Goal: Information Seeking & Learning: Learn about a topic

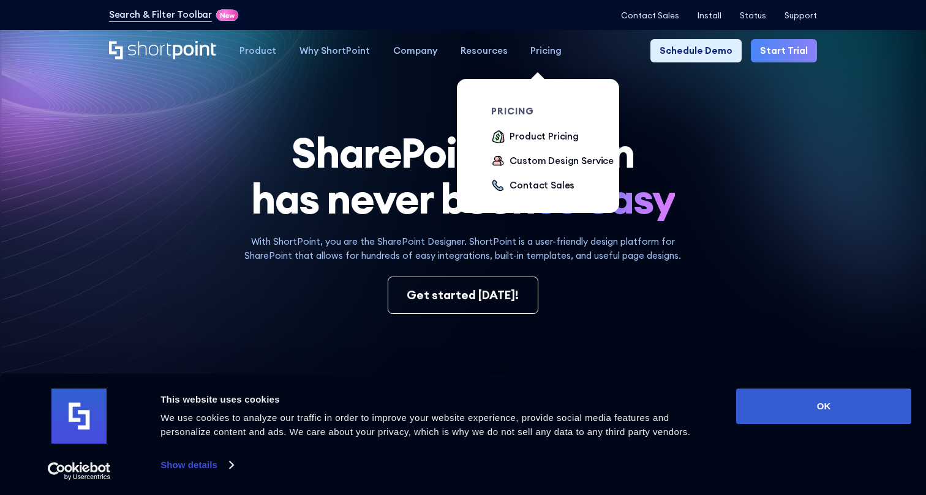
click at [542, 56] on div "Pricing" at bounding box center [545, 51] width 31 height 14
click at [522, 135] on div "Product Pricing" at bounding box center [543, 137] width 69 height 14
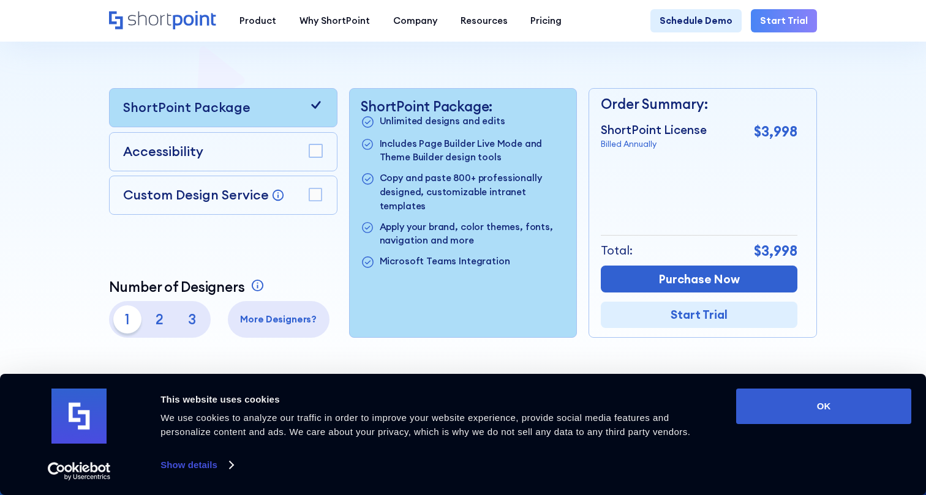
scroll to position [288, 0]
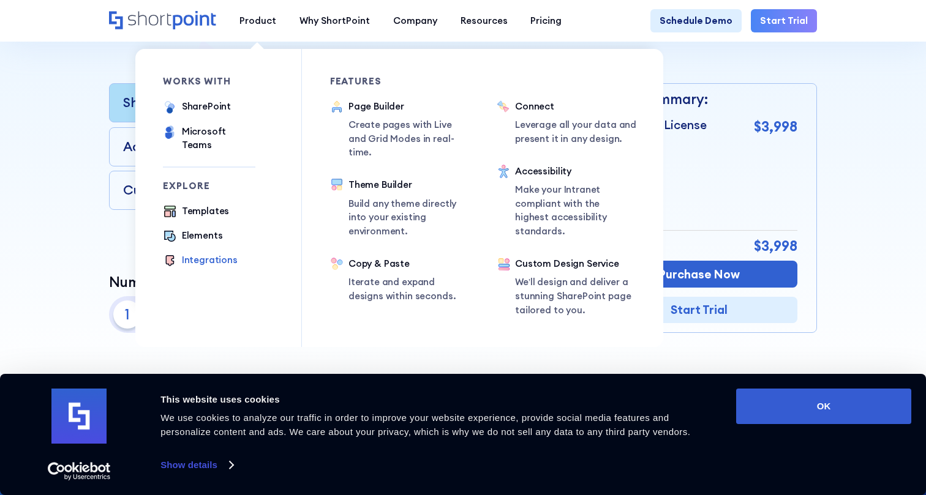
click at [207, 253] on div "Integrations" at bounding box center [210, 260] width 56 height 14
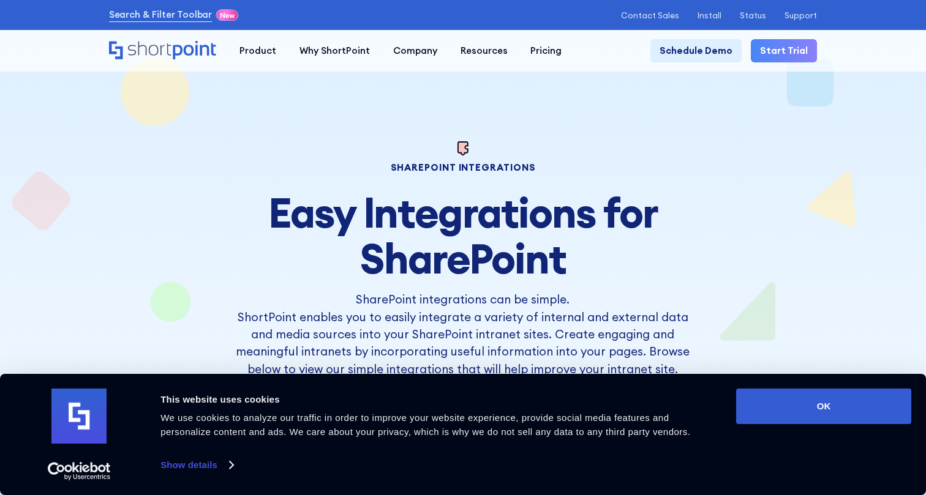
click at [795, 429] on div "Consent Details [#IABV2SETTINGS#] About This website uses cookies We use cookie…" at bounding box center [463, 435] width 896 height 92
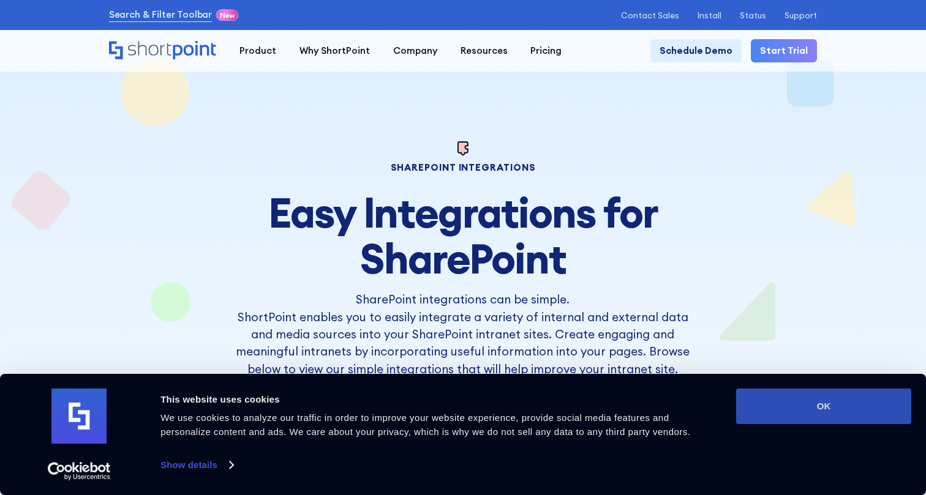
click at [795, 414] on button "OK" at bounding box center [823, 407] width 175 height 36
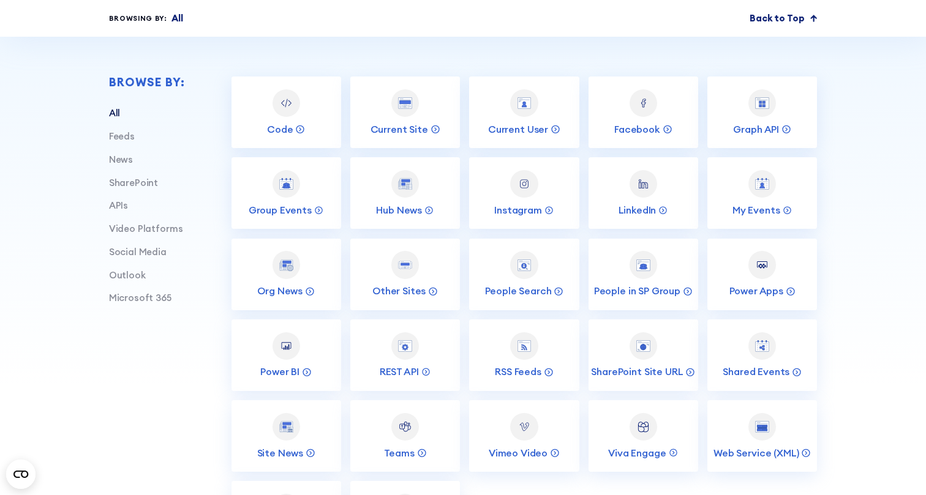
scroll to position [418, 0]
click at [138, 250] on link "Social Media" at bounding box center [138, 251] width 58 height 12
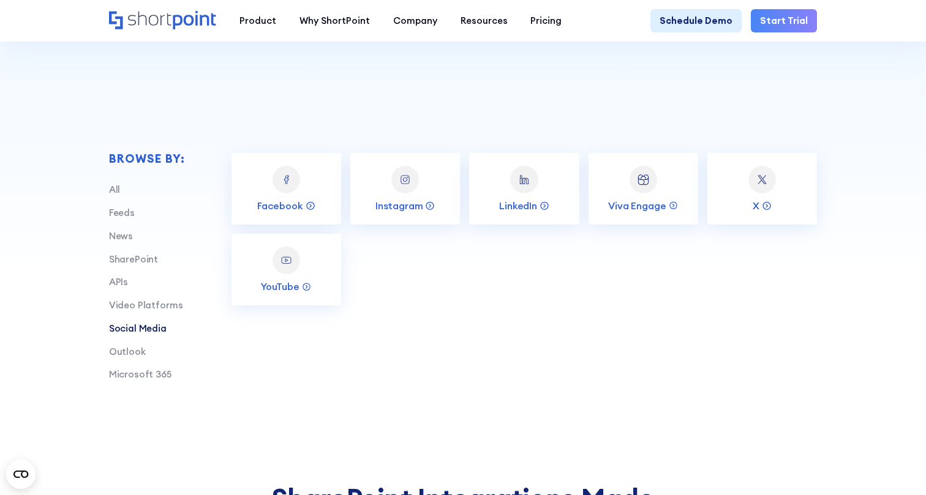
scroll to position [337, 0]
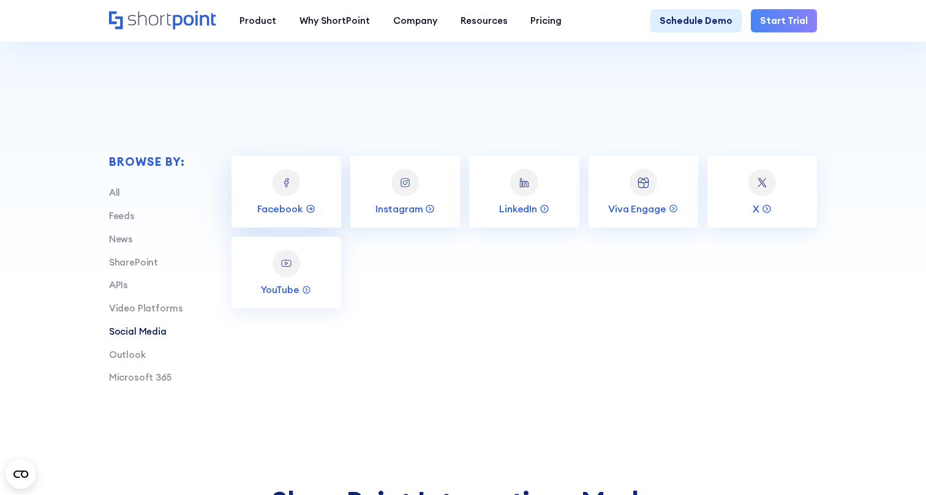
click at [303, 182] on link "Facebook" at bounding box center [286, 192] width 110 height 72
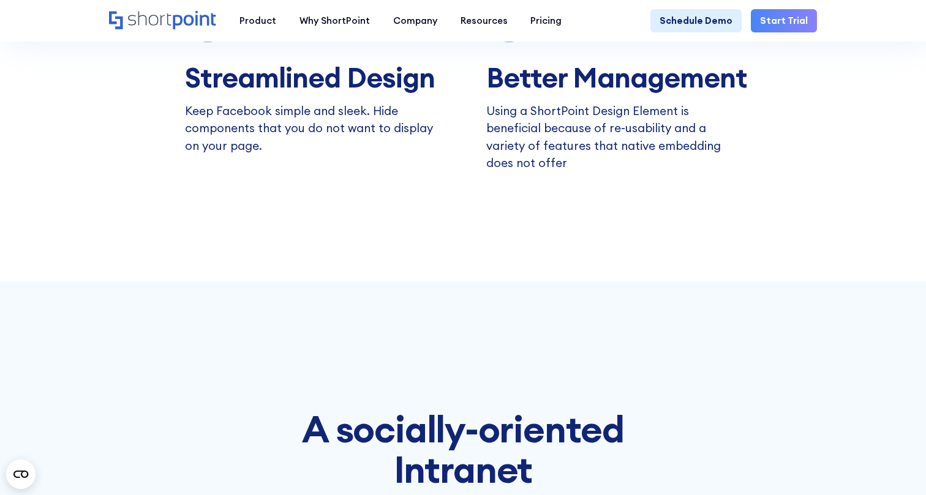
scroll to position [1180, 0]
